Goal: Task Accomplishment & Management: Manage account settings

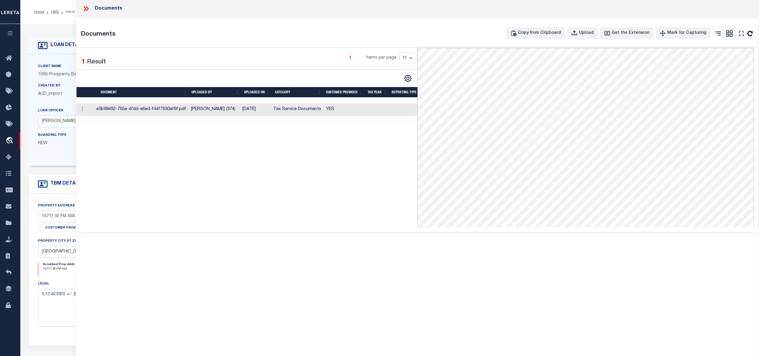
select select "10530"
select select "3883"
select select "NonEscrow"
click at [286, 150] on div "1 Selected 1 Result 1 Items per page 10 25 50 100" at bounding box center [247, 137] width 341 height 179
click at [87, 6] on icon at bounding box center [86, 9] width 8 height 8
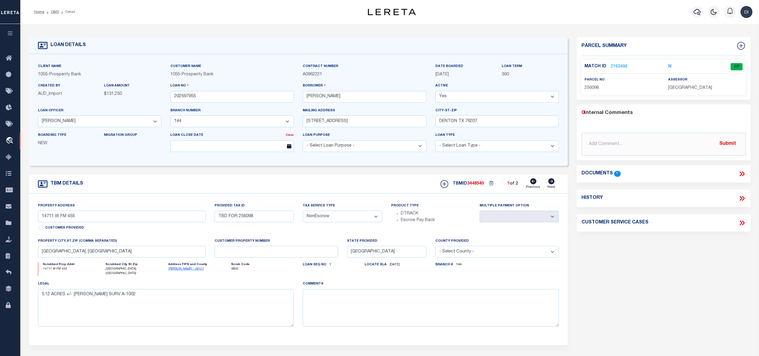
click at [619, 66] on link "2163496" at bounding box center [619, 67] width 17 height 6
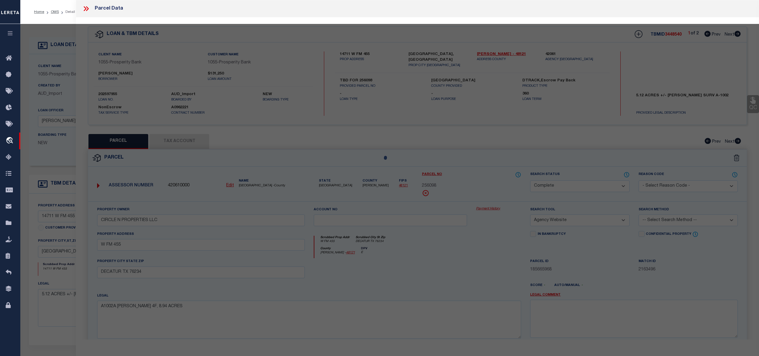
select select "AS"
select select
checkbox input "false"
select select "CP"
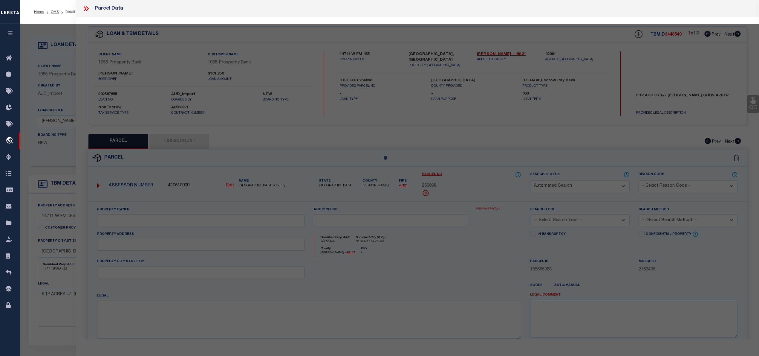
type input "CIRCLE N PROPERTIES LLC"
select select "AGW"
select select
type input "W FM 455"
type input "DECATUR TX 76234"
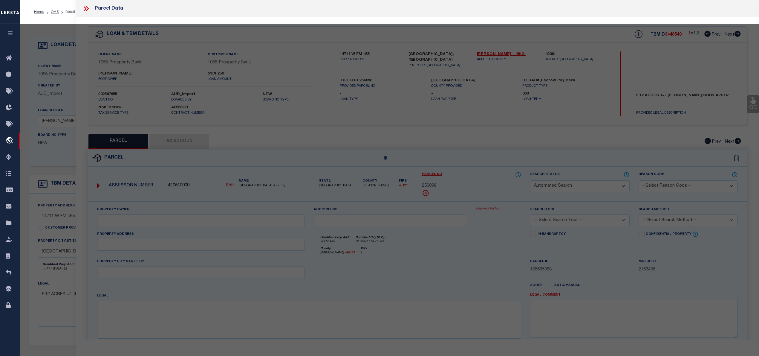
type textarea "A1002A [PERSON_NAME] 4F, 8.94 ACRES"
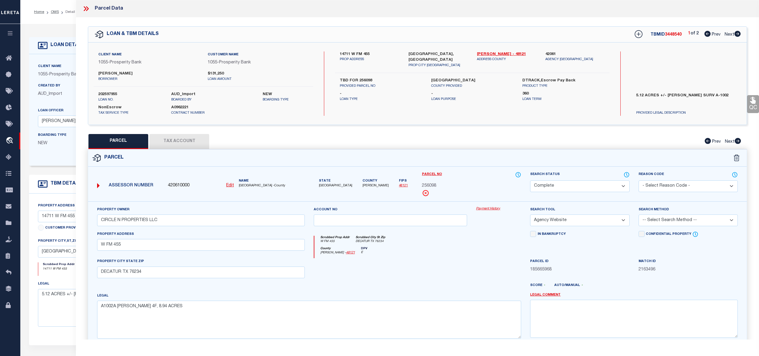
click at [739, 33] on icon at bounding box center [738, 34] width 6 height 6
select select "AS"
select select
checkbox input "false"
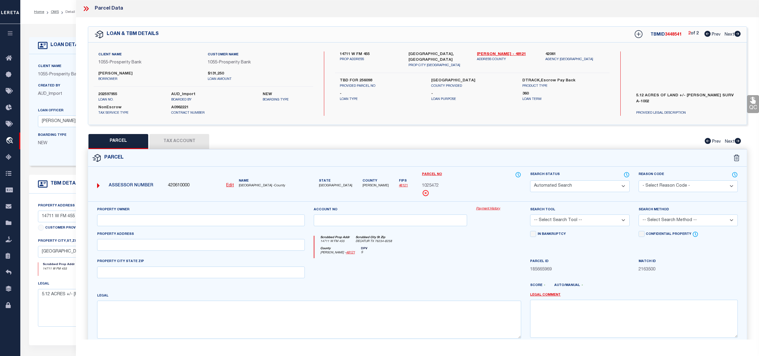
select select "CP"
type input "[PERSON_NAME]"
select select "AGW"
select select
type input "14711 W FM 455"
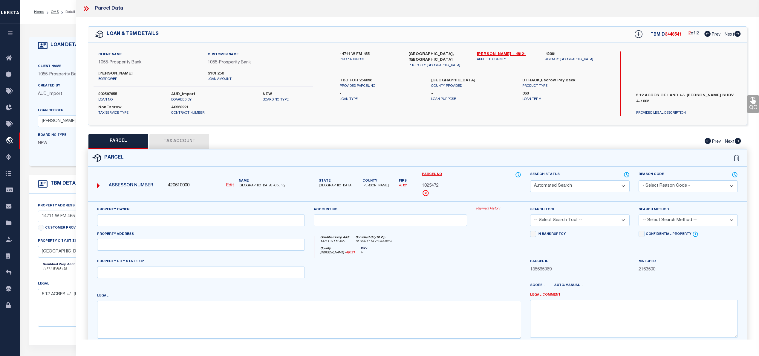
type input "DECATUR TX 76234"
type textarea "A1002A [PERSON_NAME] 4F(1), 1.29 ACRES"
click at [186, 140] on button "Tax Account" at bounding box center [179, 141] width 60 height 15
select select "100"
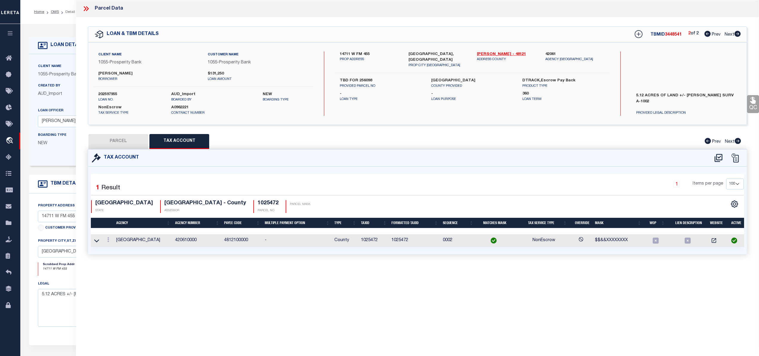
click at [87, 7] on icon at bounding box center [87, 8] width 3 height 5
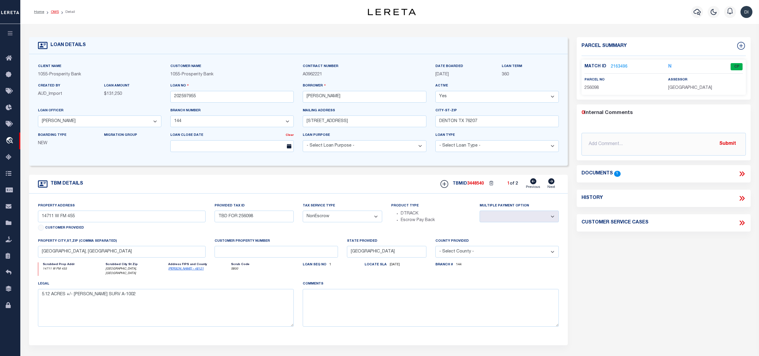
click at [52, 10] on link "OMS" at bounding box center [55, 12] width 8 height 4
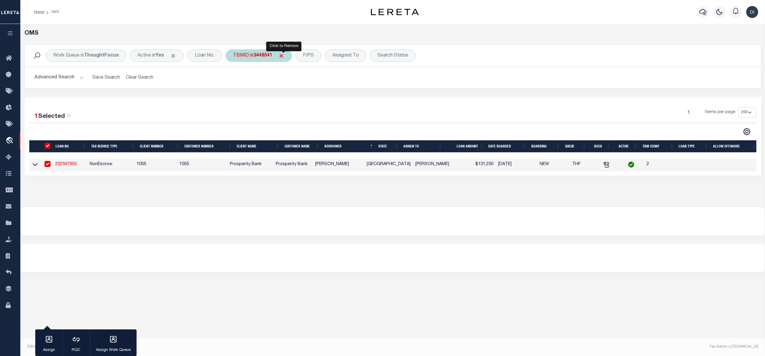
click at [284, 56] on span "Click to Remove" at bounding box center [281, 56] width 6 height 6
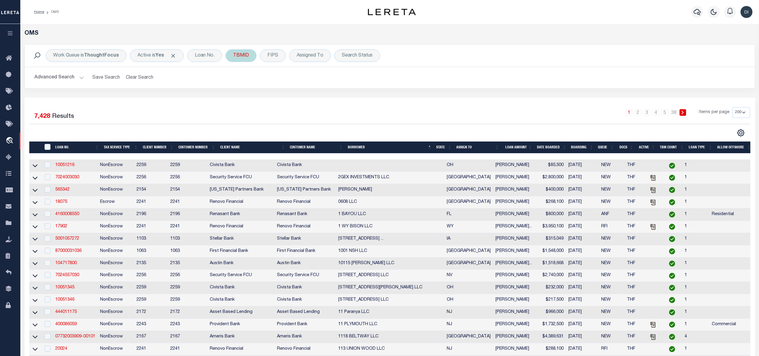
click at [240, 57] on div "TBMID" at bounding box center [241, 55] width 31 height 13
click at [248, 85] on input "number" at bounding box center [277, 82] width 88 height 11
type input "3439254"
click at [311, 97] on input "Apply" at bounding box center [313, 96] width 18 height 10
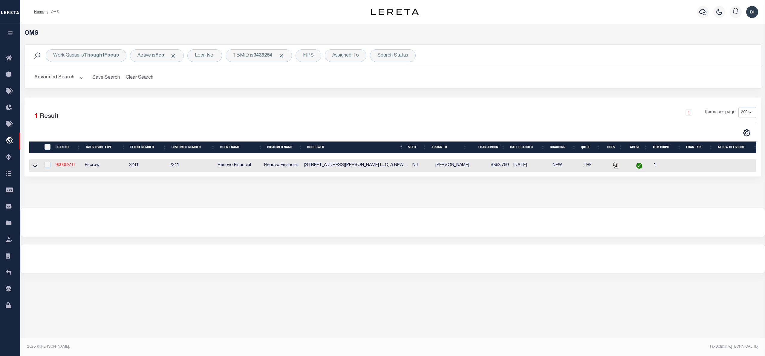
click at [67, 166] on link "90000310" at bounding box center [64, 165] width 19 height 4
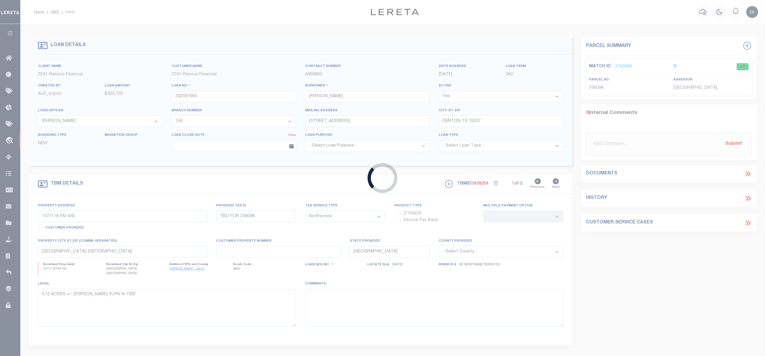
type input "90000310"
type input "[STREET_ADDRESS][PERSON_NAME] LLC, A [US_STATE] LIMITED LIABILITY COMPANY"
select select
select select "10"
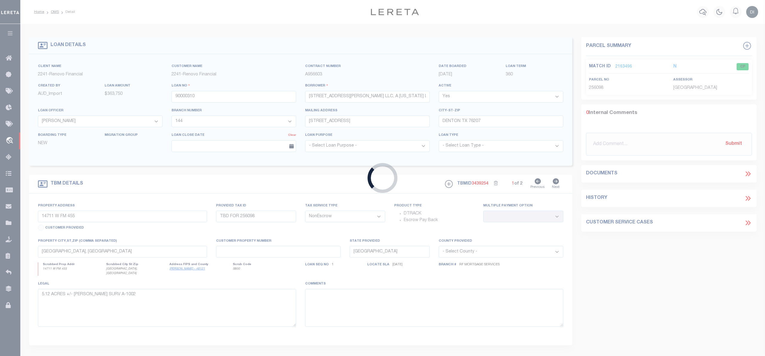
select select "Escrow"
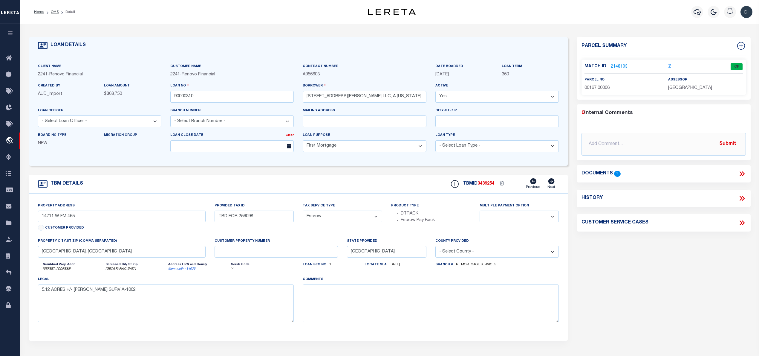
select select "25067"
type input "[STREET_ADDRESS]"
select select
type input "[GEOGRAPHIC_DATA]"
type input "a0kUS00000B7mw1"
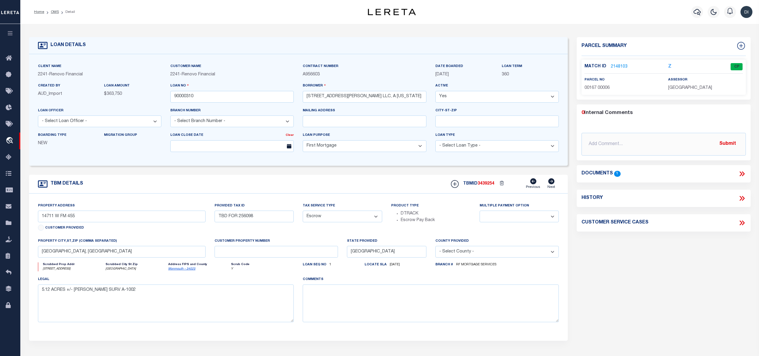
type input "NJ"
select select
click at [740, 172] on icon at bounding box center [742, 174] width 8 height 8
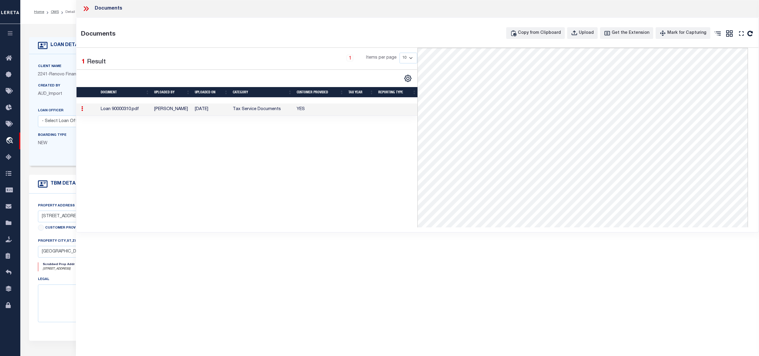
click at [262, 108] on td "Tax Service Documents" at bounding box center [262, 109] width 64 height 12
click at [86, 10] on icon at bounding box center [86, 9] width 8 height 8
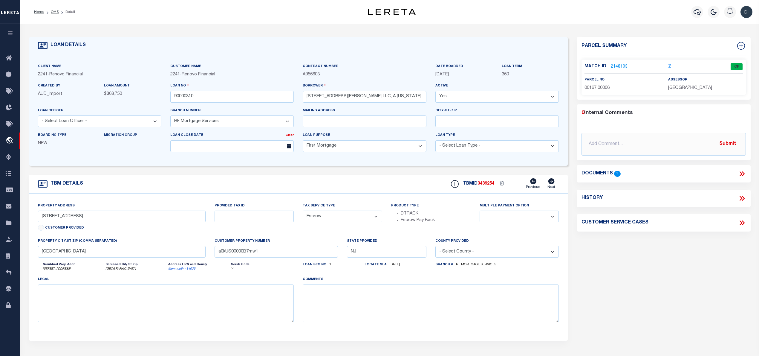
click at [619, 65] on link "2148103" at bounding box center [619, 67] width 17 height 6
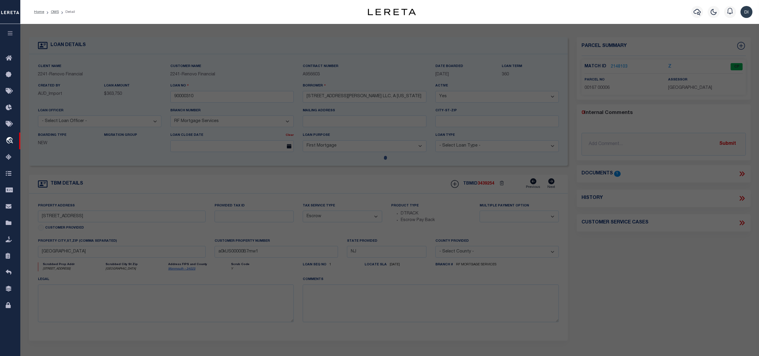
select select "AS"
select select
checkbox input "false"
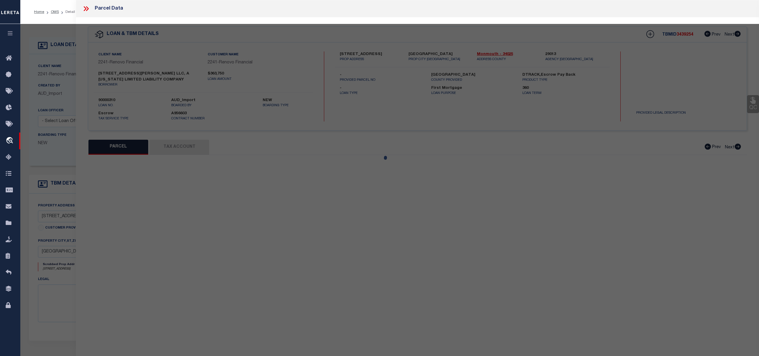
select select "CP"
type input "[STREET_ADDRESS][PERSON_NAME], LLC"
select select "AGW"
select select "LEG"
type input "[STREET_ADDRESS]"
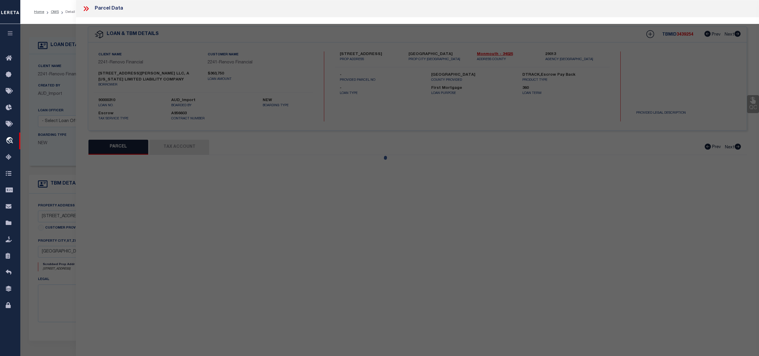
type input "[GEOGRAPHIC_DATA]"
type textarea "Block 167 Lot 6"
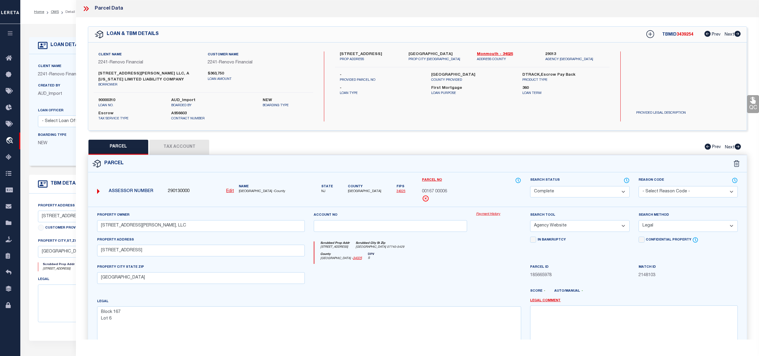
click at [196, 145] on button "Tax Account" at bounding box center [179, 147] width 60 height 15
select select "100"
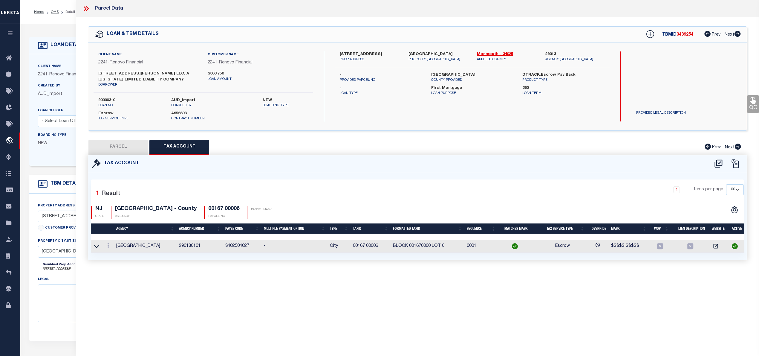
click at [137, 143] on button "PARCEL" at bounding box center [118, 147] width 60 height 15
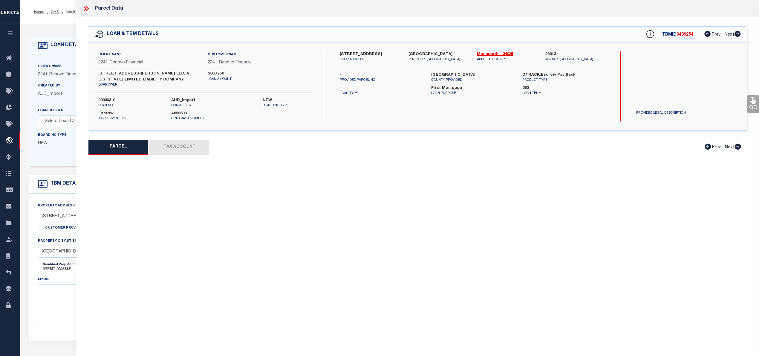
select select "AS"
select select
checkbox input "false"
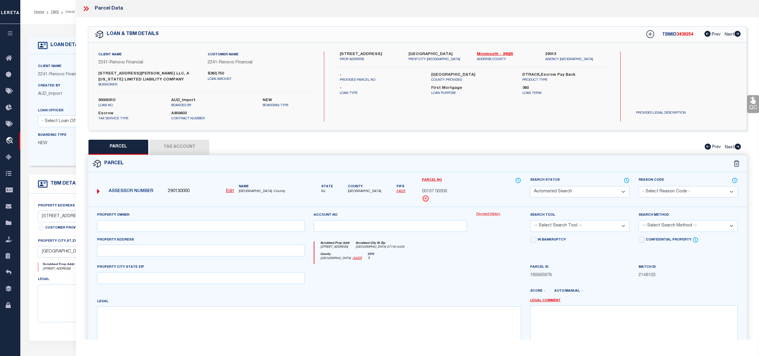
select select "CP"
type input "[STREET_ADDRESS][PERSON_NAME], LLC"
select select "AGW"
select select "LEG"
type input "[STREET_ADDRESS]"
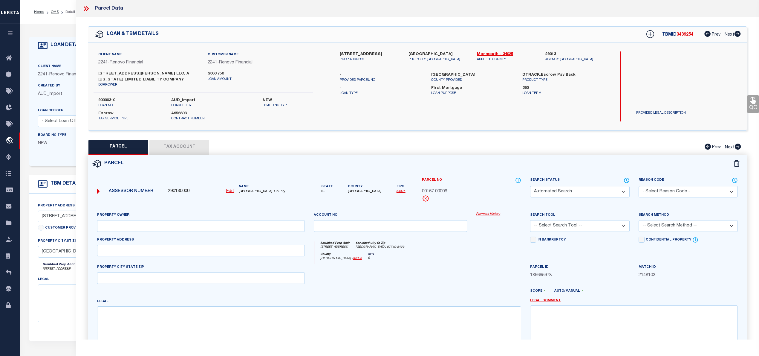
type input "[GEOGRAPHIC_DATA]"
type textarea "Block 167 Lot 6"
click at [623, 176] on form "Parcel 290130000 Edit NJ" at bounding box center [417, 266] width 659 height 222
click at [627, 180] on icon at bounding box center [627, 180] width 6 height 7
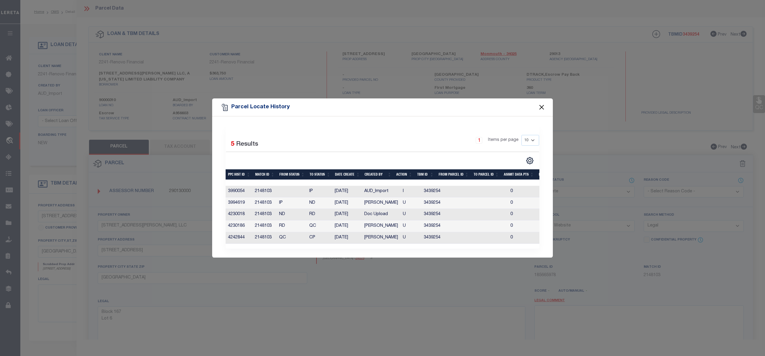
click at [543, 103] on button "Close" at bounding box center [542, 107] width 8 height 8
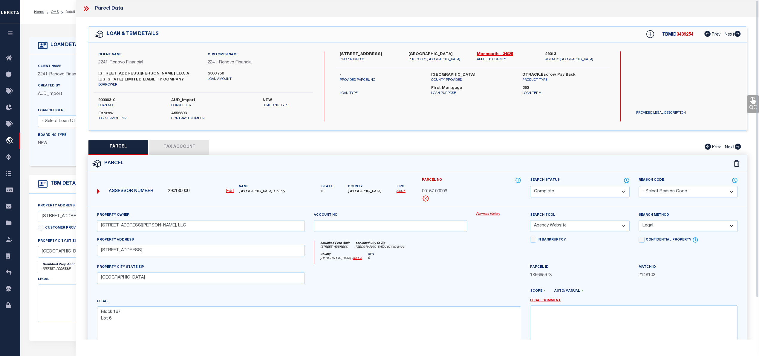
click at [85, 8] on icon at bounding box center [85, 8] width 3 height 5
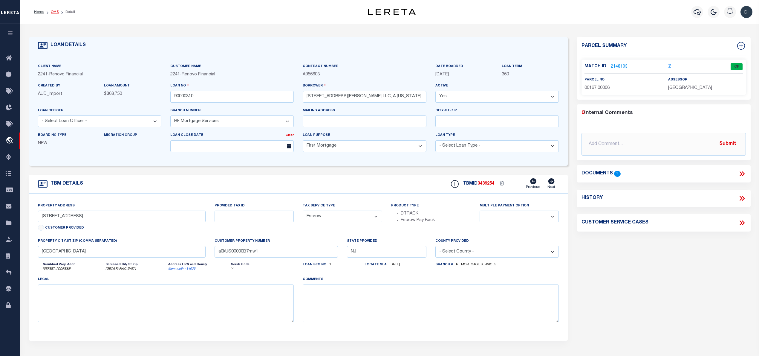
click at [54, 11] on link "OMS" at bounding box center [55, 12] width 8 height 4
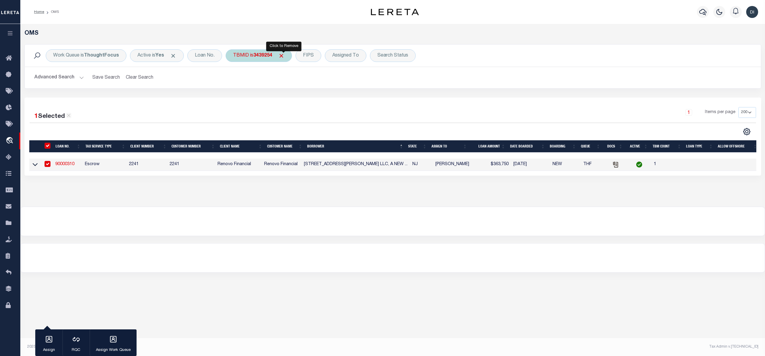
click at [283, 56] on span "Click to Remove" at bounding box center [281, 56] width 6 height 6
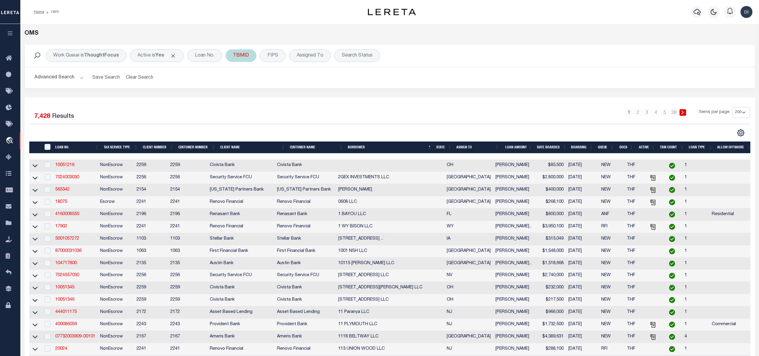
click at [241, 54] on div "TBMID" at bounding box center [241, 55] width 31 height 13
click at [244, 84] on input "number" at bounding box center [277, 82] width 88 height 11
type input "3500495"
click at [317, 97] on input "Apply" at bounding box center [313, 96] width 18 height 10
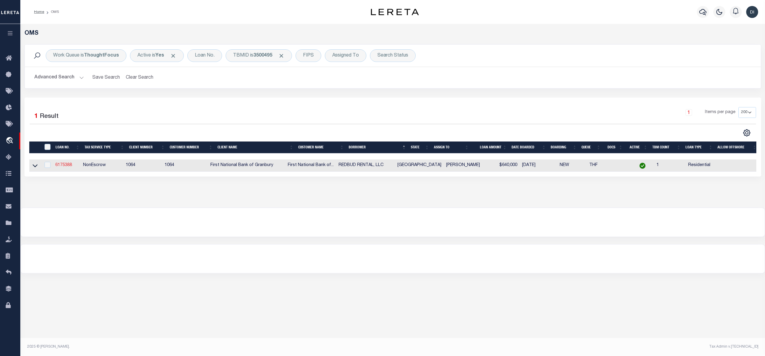
click at [56, 166] on link "6175388" at bounding box center [63, 165] width 17 height 4
type input "6175388"
type input "REDBUD RENTAL, LLC"
select select
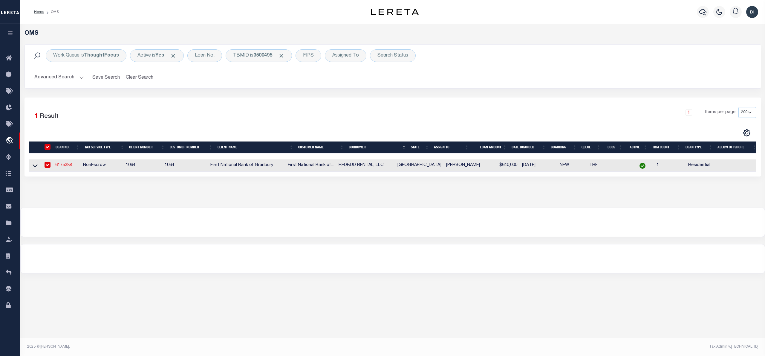
type input "[DATE]"
select select
select select "10"
select select "NonEscrow"
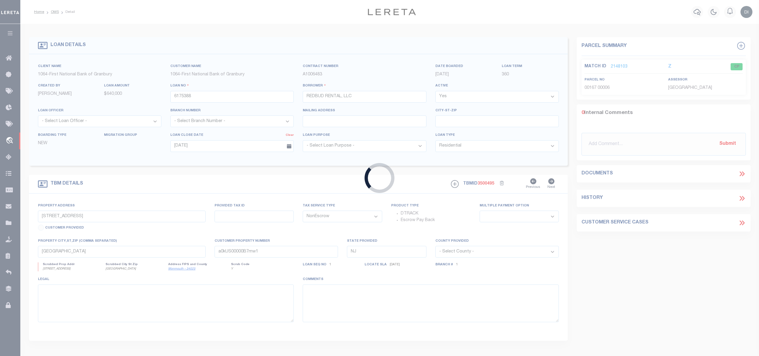
select select "544"
select select "209"
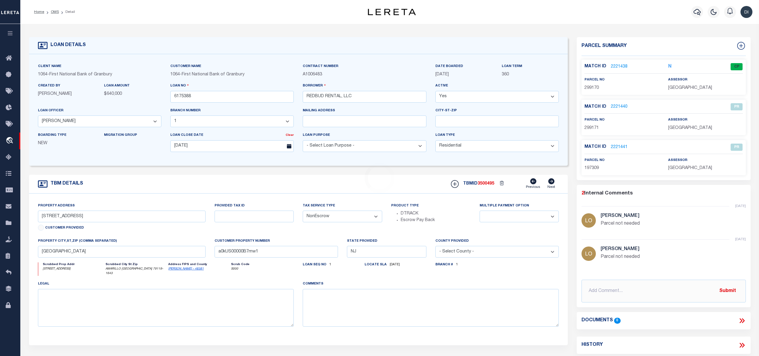
type input "[STREET_ADDRESS]"
select select
type input "AMARILLO [GEOGRAPHIC_DATA] 79119-1643"
type input "[GEOGRAPHIC_DATA]"
select select
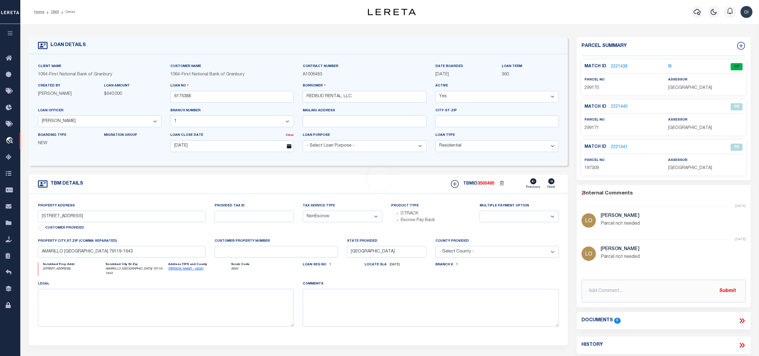
type textarea "[STREET_ADDRESS], WILDFLOWER VILLAGE AT 4 CORNERS UNIT NO. 5, [PERSON_NAME] CO,…"
click at [617, 66] on link "2221438" at bounding box center [619, 67] width 17 height 6
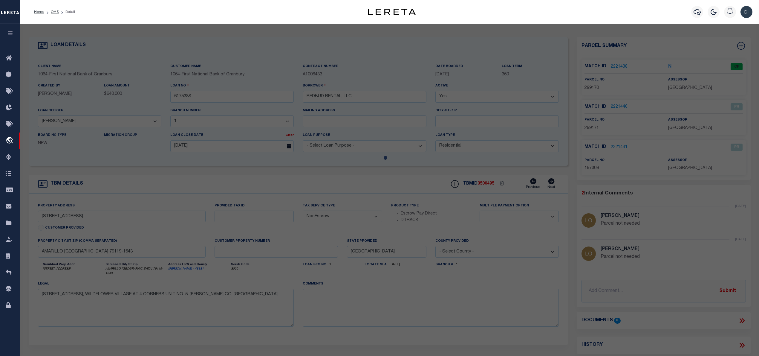
select select "AS"
select select
checkbox input "false"
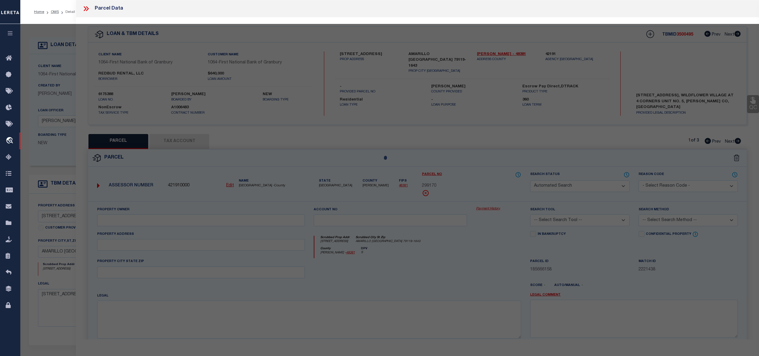
select select "CP"
type input "REDBUD RENTAL LLC"
select select "AGW"
select select "LEG"
type input "[STREET_ADDRESS]"
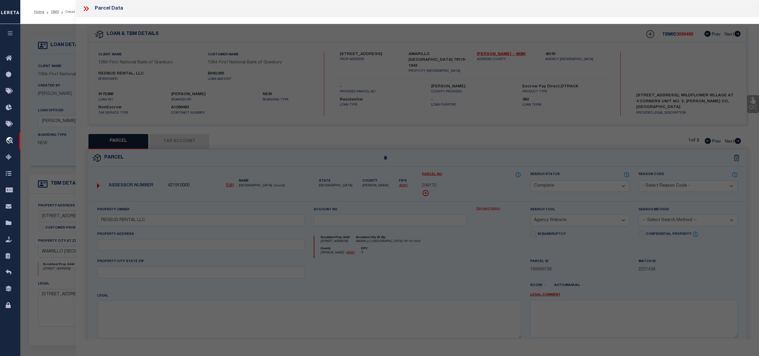
type input "TX 79119"
type textarea "WILDFLOWER VLG AT FOUR CRNRS # 5, LOT 065, BLK 0007, 3.2800 ACRES"
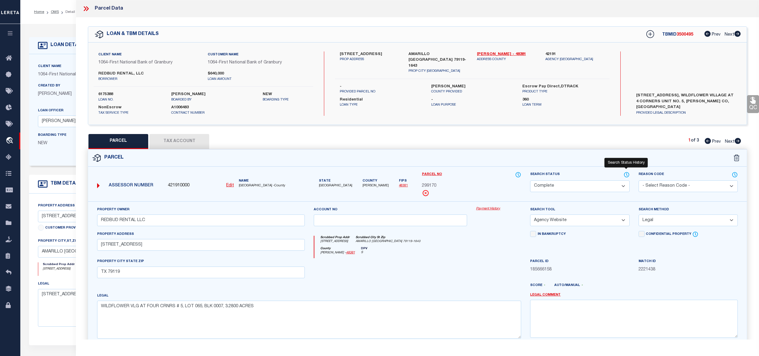
click at [624, 173] on icon at bounding box center [627, 174] width 6 height 7
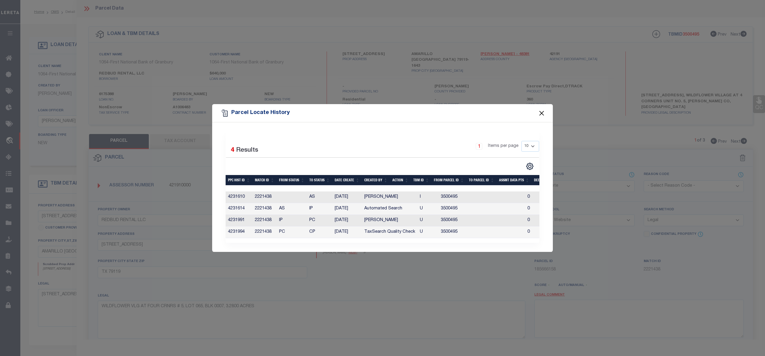
click at [540, 112] on button "Close" at bounding box center [542, 113] width 8 height 8
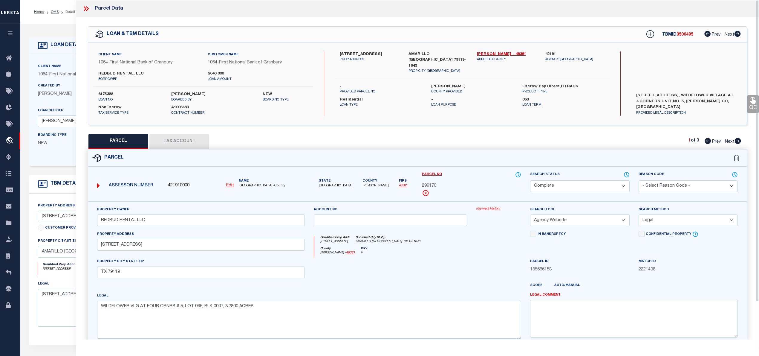
click at [200, 135] on button "Tax Account" at bounding box center [179, 141] width 60 height 15
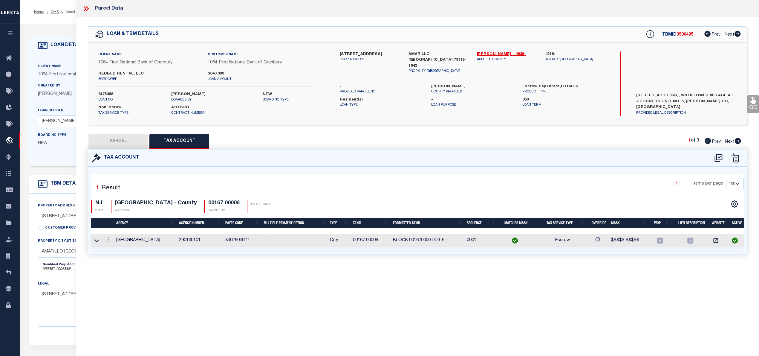
select select "100"
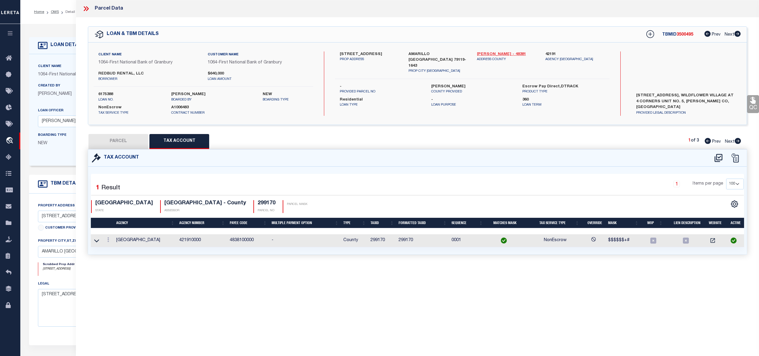
click at [485, 54] on link "[PERSON_NAME] - 48381" at bounding box center [506, 54] width 59 height 6
drag, startPoint x: 339, startPoint y: 51, endPoint x: 377, endPoint y: 51, distance: 38.0
click at [377, 51] on div "[STREET_ADDRESS] PROP ADDRESS" at bounding box center [369, 62] width 68 height 22
copy label "[STREET_ADDRESS]"
click at [121, 139] on button "PARCEL" at bounding box center [118, 141] width 60 height 15
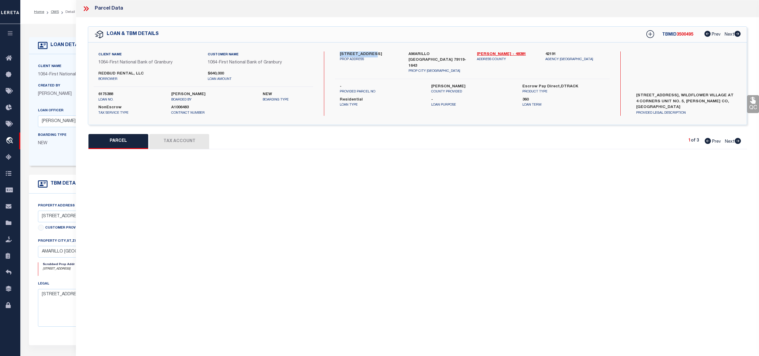
select select "AS"
select select
checkbox input "false"
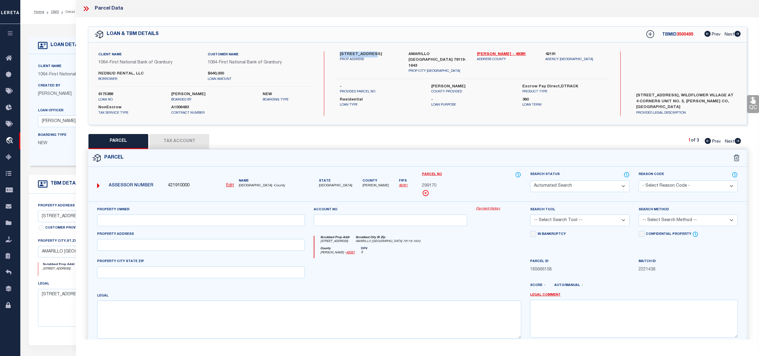
select select "CP"
type input "REDBUD RENTAL LLC"
select select "AGW"
select select "LEG"
type input "[STREET_ADDRESS]"
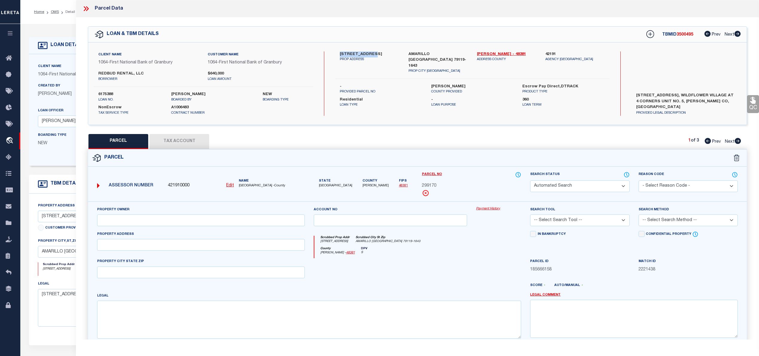
type input "TX 79119"
type textarea "WILDFLOWER VLG AT FOUR CRNRS # 5, LOT 065, BLK 0007, 3.2800 ACRES"
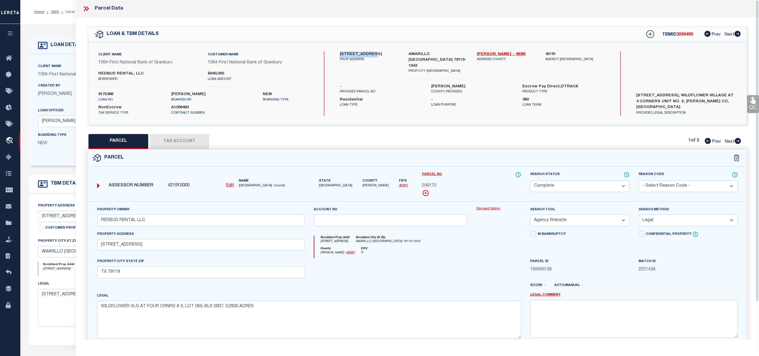
click at [178, 143] on button "Tax Account" at bounding box center [179, 141] width 60 height 15
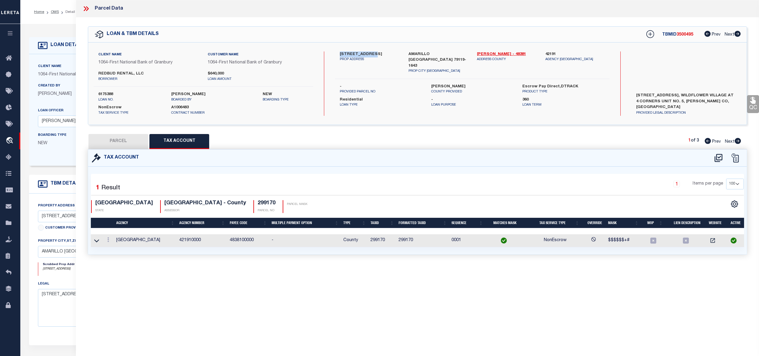
select select "100"
click at [719, 160] on icon at bounding box center [719, 158] width 10 height 10
select select "100"
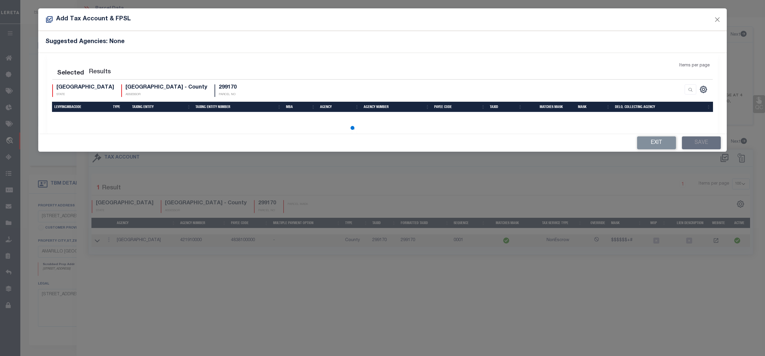
select select "100"
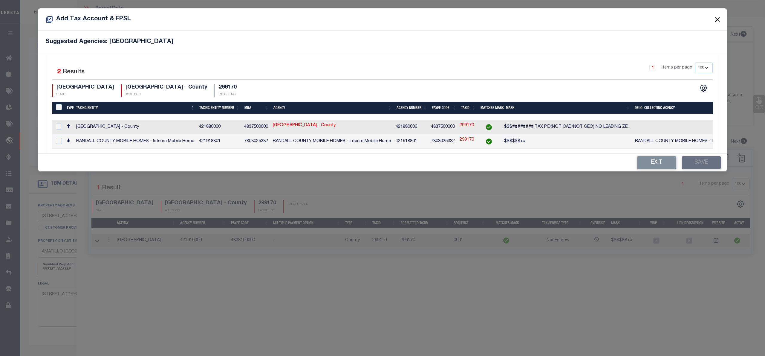
click at [716, 19] on button "Close" at bounding box center [718, 20] width 8 height 8
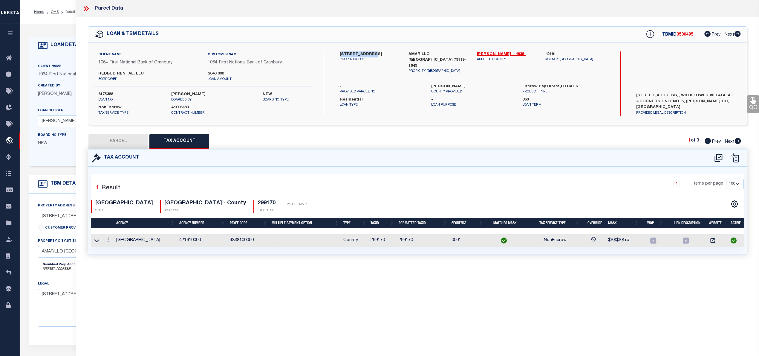
click at [739, 142] on icon at bounding box center [738, 141] width 6 height 6
select select "AS"
select select
checkbox input "false"
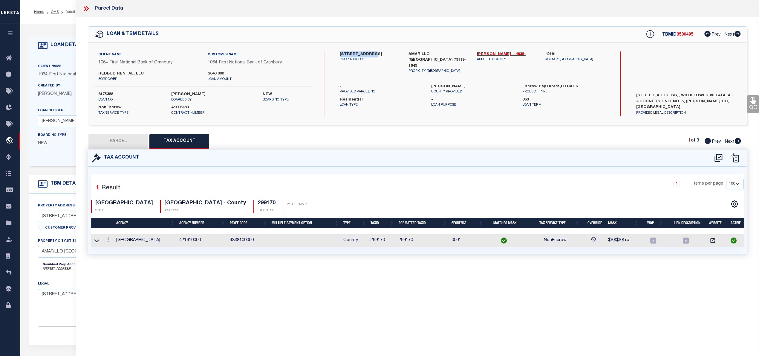
checkbox input "false"
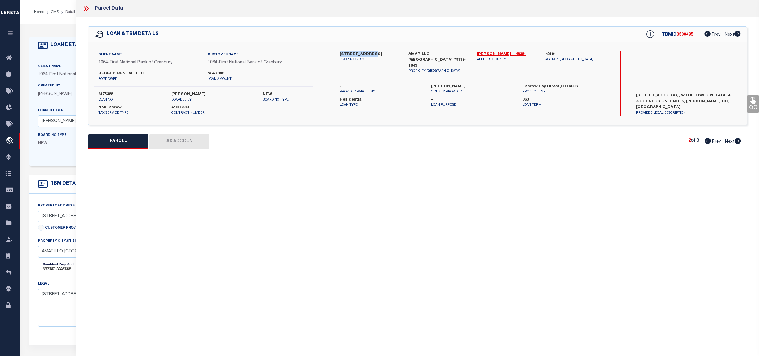
select select "PR"
select select "099"
type input "REDBUD RENTAL LLC"
select select "ATL"
select select "ADD"
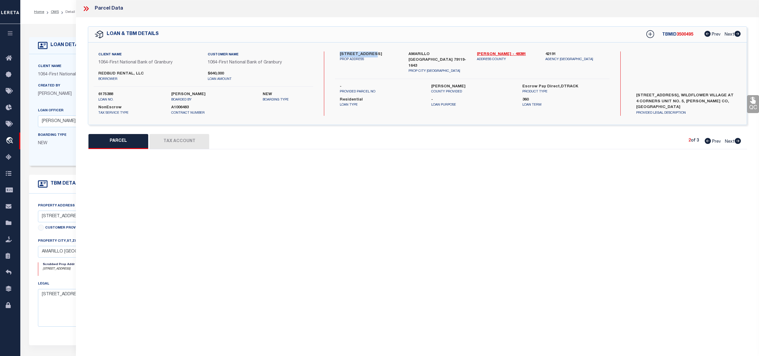
type input "[STREET_ADDRESS]"
type input "[GEOGRAPHIC_DATA], [GEOGRAPHIC_DATA] 79119"
type textarea "WILDFLOWER VLG AT FOUR CRNRS # 5, LOT 066, BLK 0007, 3.0000 ACRES"
type textarea "Parcel not needed"
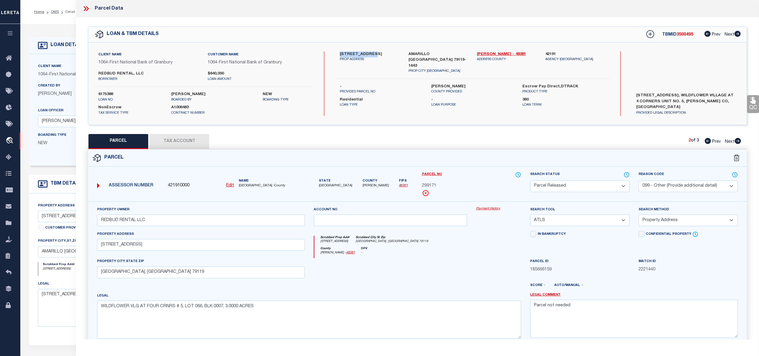
click at [740, 141] on icon at bounding box center [738, 141] width 6 height 6
select select "AS"
select select
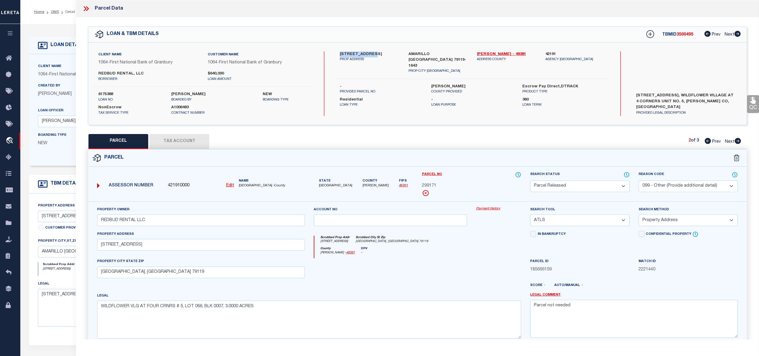
checkbox input "false"
select select "PR"
select select "099"
type input "REDBUD RENTAL LLC"
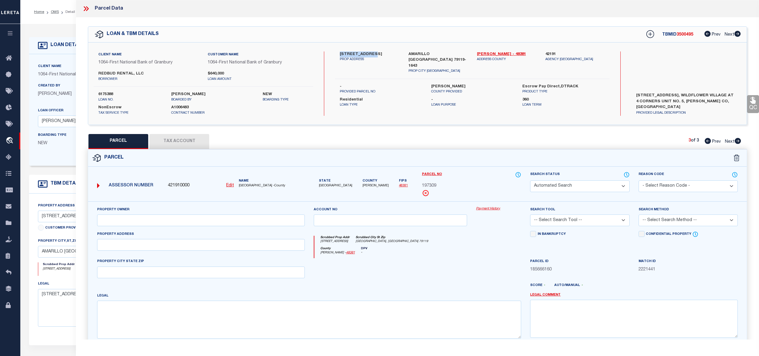
select select "ATL"
select select "ADD"
type input "[STREET_ADDRESS]"
type input "[GEOGRAPHIC_DATA], [GEOGRAPHIC_DATA] 79119"
type textarea "WILDFLOWER VLG AT FOUR CRNRS # 1 LOT 064 BLOCK 0007"
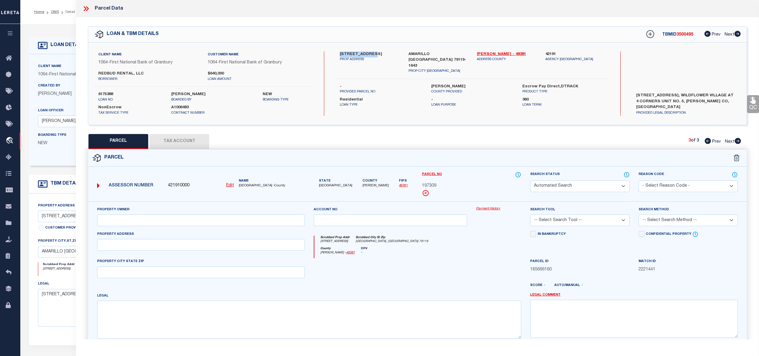
type textarea "Parcel not needed"
click at [708, 140] on icon at bounding box center [708, 141] width 6 height 6
select select "AS"
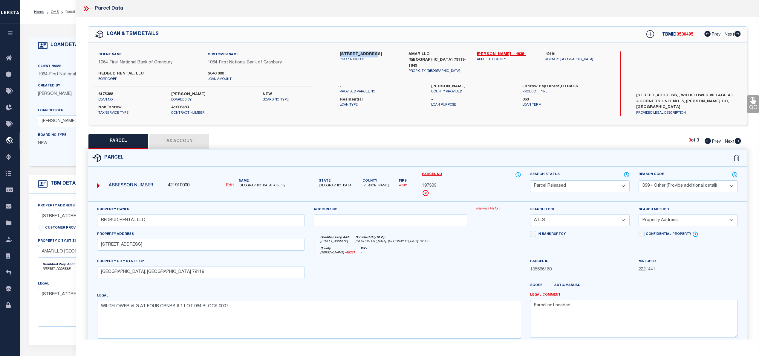
select select
checkbox input "false"
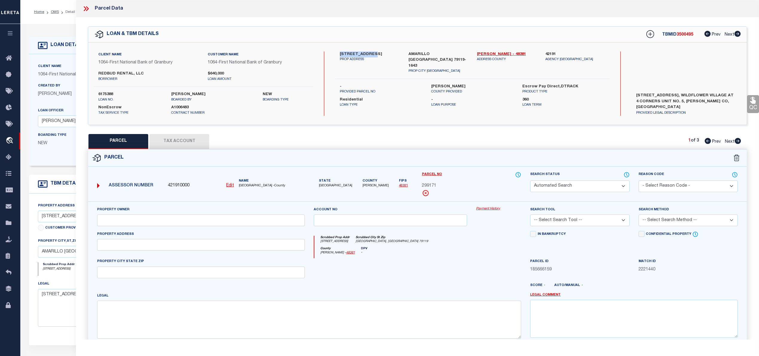
select select "CP"
select select
type input "REDBUD RENTAL LLC"
select select "AGW"
select select "LEG"
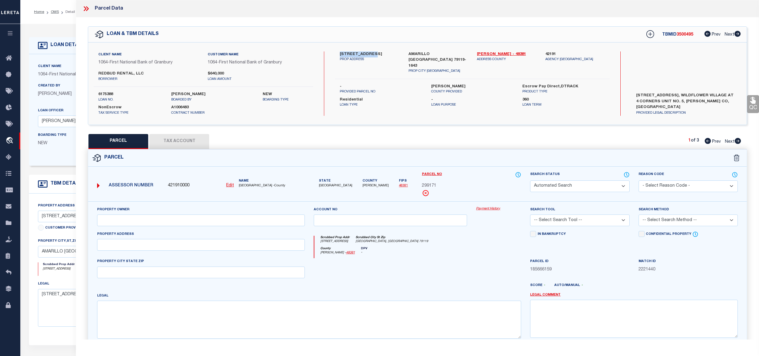
type input "[STREET_ADDRESS]"
type input "TX 79119"
type textarea "WILDFLOWER VLG AT FOUR CRNRS # 5, LOT 065, BLK 0007, 3.2800 ACRES"
click at [176, 143] on button "Tax Account" at bounding box center [179, 141] width 60 height 15
select select "100"
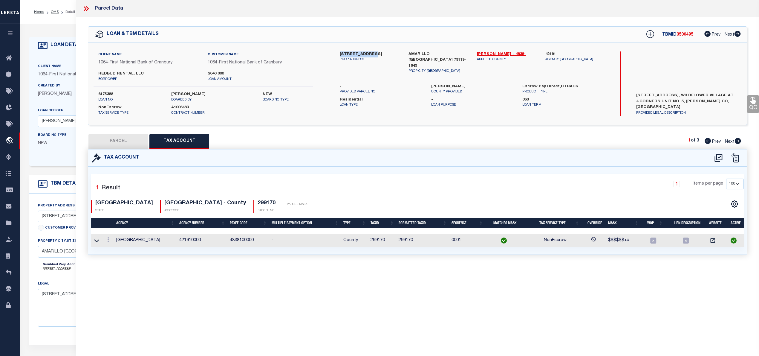
click at [126, 136] on button "PARCEL" at bounding box center [118, 141] width 60 height 15
select select "AS"
select select
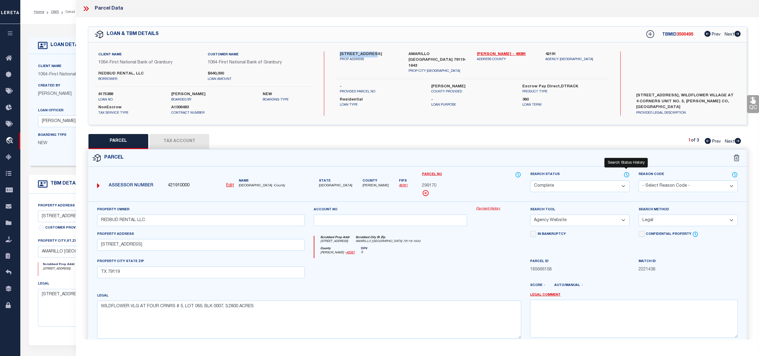
click at [625, 174] on icon at bounding box center [627, 174] width 6 height 7
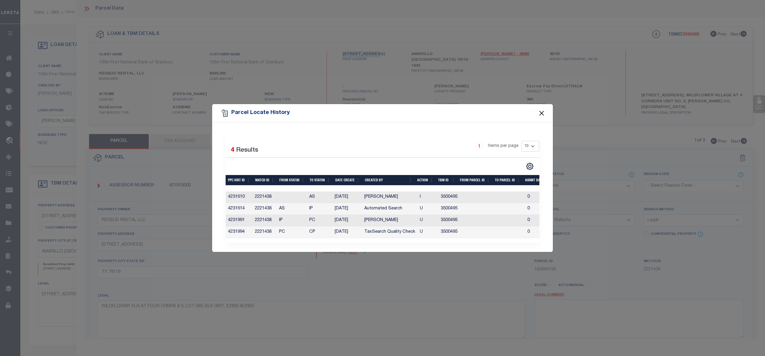
click at [542, 111] on button "Close" at bounding box center [542, 113] width 8 height 8
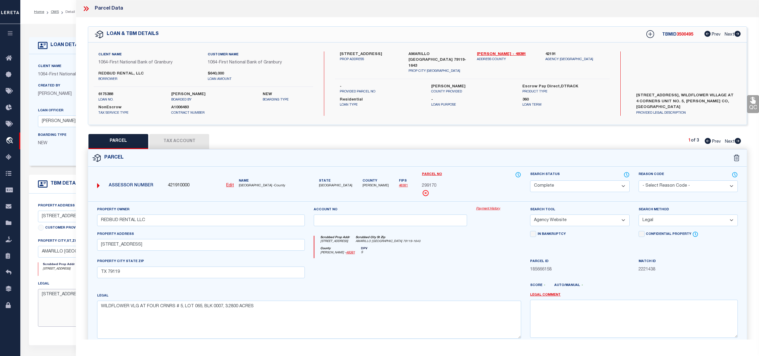
click at [63, 310] on textarea "[STREET_ADDRESS], WILDFLOWER VILLAGE AT 4 CORNERS UNIT NO. 5, [PERSON_NAME] CO,…" at bounding box center [166, 308] width 256 height 38
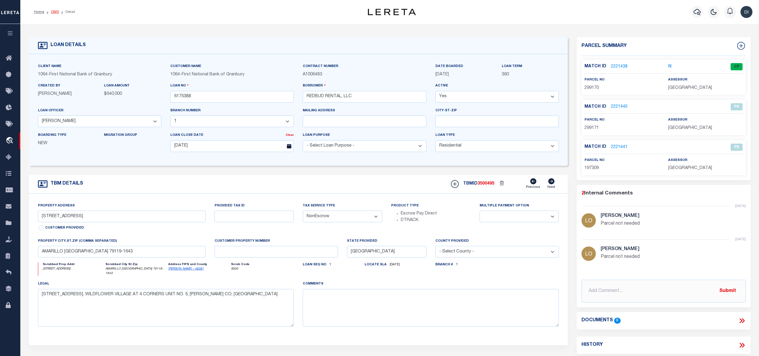
click at [53, 11] on link "OMS" at bounding box center [55, 12] width 8 height 4
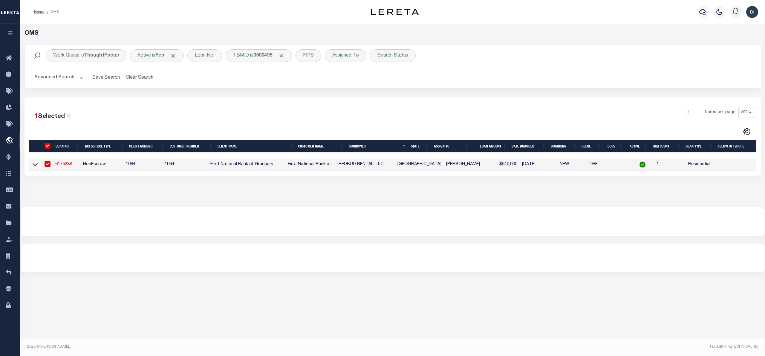
click at [48, 164] on input "checkbox" at bounding box center [48, 164] width 6 height 6
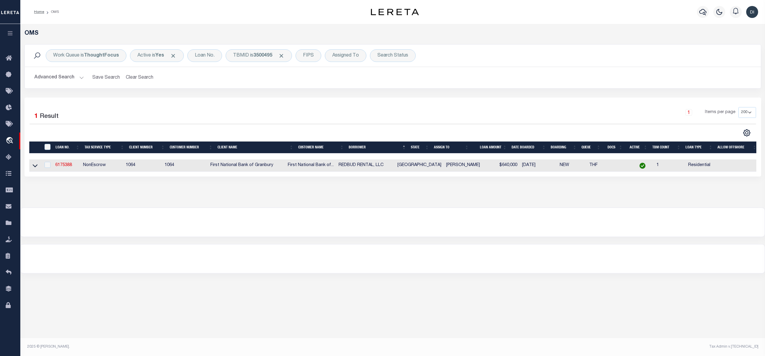
click at [260, 94] on div "Work Queue is ThoughtFocus Active is Yes Loan No. TBMID is 3500495 FIPS Assigne…" at bounding box center [393, 70] width 746 height 53
click at [284, 54] on span "Click to Remove" at bounding box center [281, 56] width 6 height 6
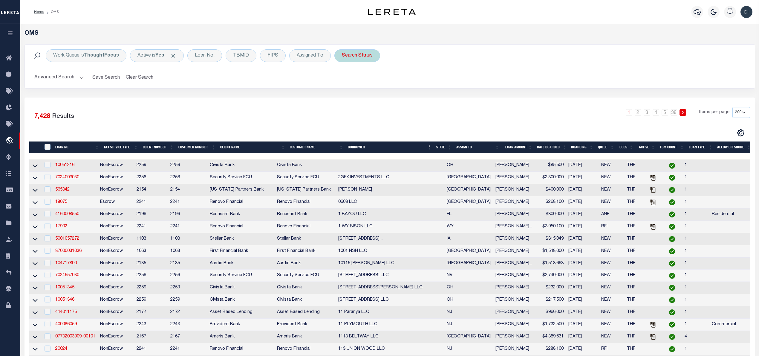
click at [358, 59] on div "Search Status" at bounding box center [357, 55] width 46 height 13
click at [369, 85] on select "Automated Search Bad Parcel Complete Duplicate Parcel High Dollar Reporting In …" at bounding box center [386, 84] width 88 height 11
click at [343, 79] on select "Automated Search Bad Parcel Complete Duplicate Parcel High Dollar Reporting In …" at bounding box center [386, 84] width 88 height 11
click at [424, 98] on input "Apply" at bounding box center [421, 98] width 18 height 10
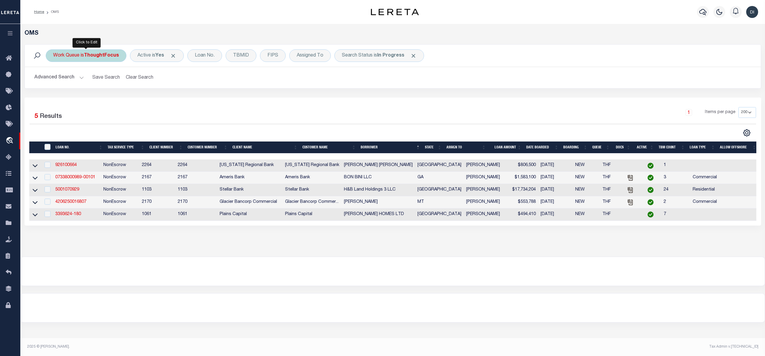
click at [108, 58] on b "ThoughtFocus" at bounding box center [101, 55] width 35 height 5
click at [109, 88] on select "--ALL-- General ThoughtFocus" at bounding box center [97, 84] width 88 height 11
click at [53, 79] on select "--ALL-- General ThoughtFocus" at bounding box center [97, 84] width 88 height 11
click at [137, 97] on input "Apply" at bounding box center [133, 98] width 18 height 10
